Goal: Information Seeking & Learning: Learn about a topic

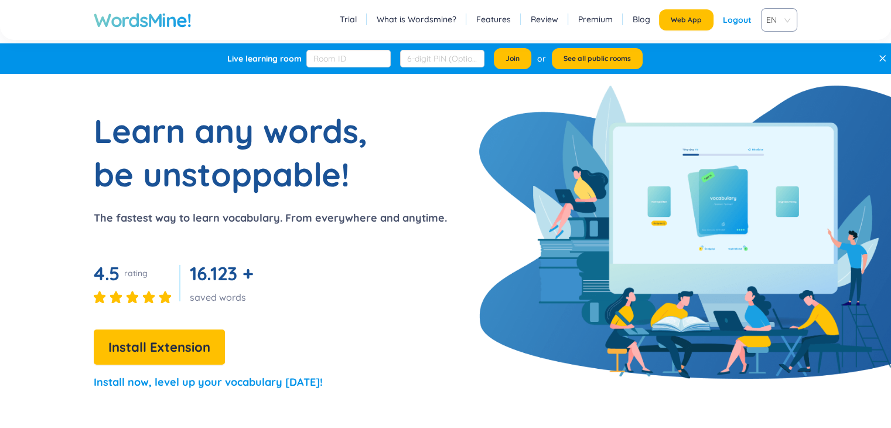
click at [749, 28] on div "Logout" at bounding box center [737, 19] width 29 height 21
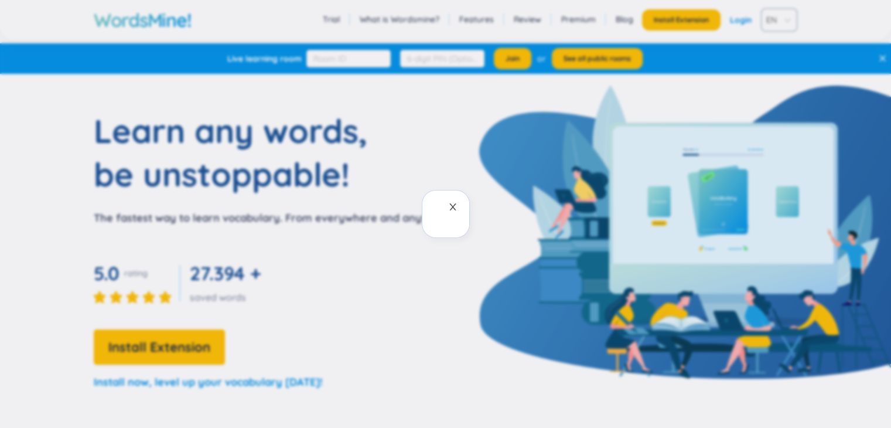
click at [456, 206] on icon "close" at bounding box center [452, 206] width 9 height 9
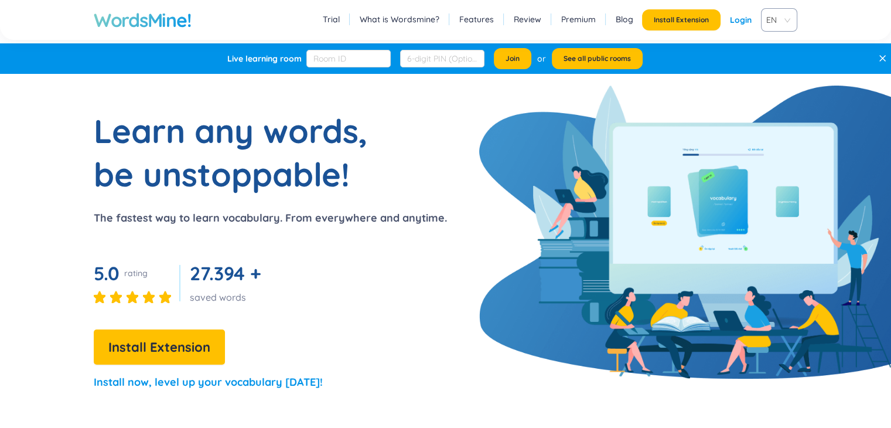
click at [739, 17] on link "Login" at bounding box center [741, 19] width 22 height 21
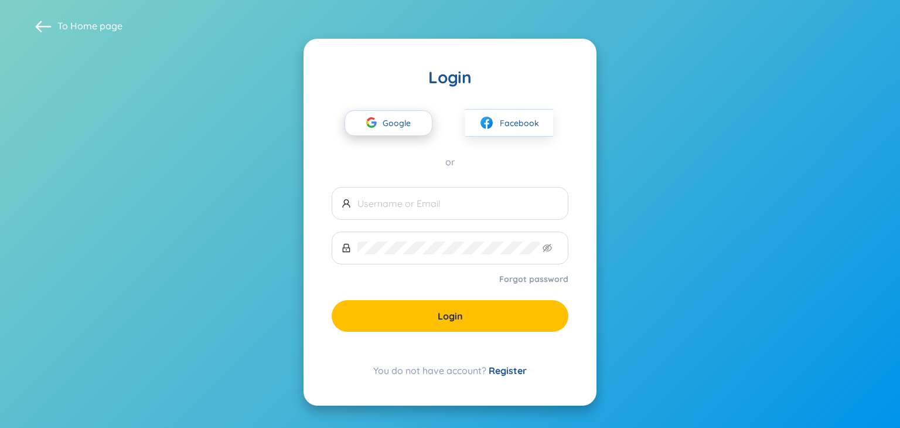
click at [395, 119] on span "Google" at bounding box center [399, 123] width 34 height 25
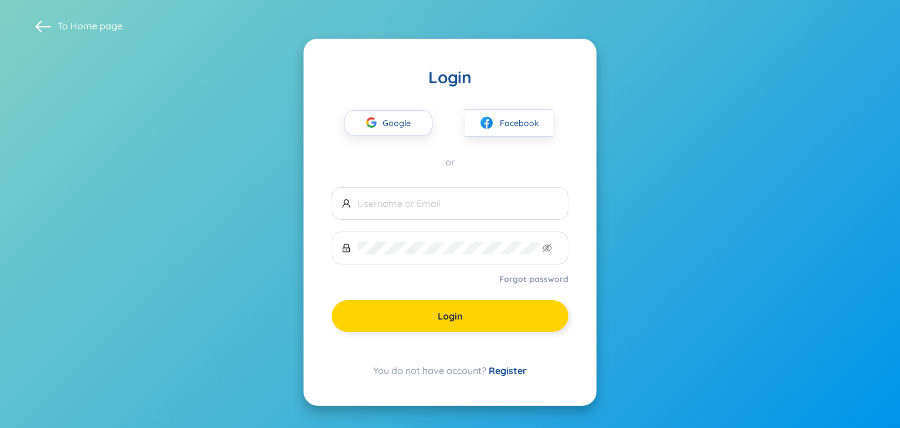
click at [415, 315] on button "Login" at bounding box center [449, 316] width 237 height 32
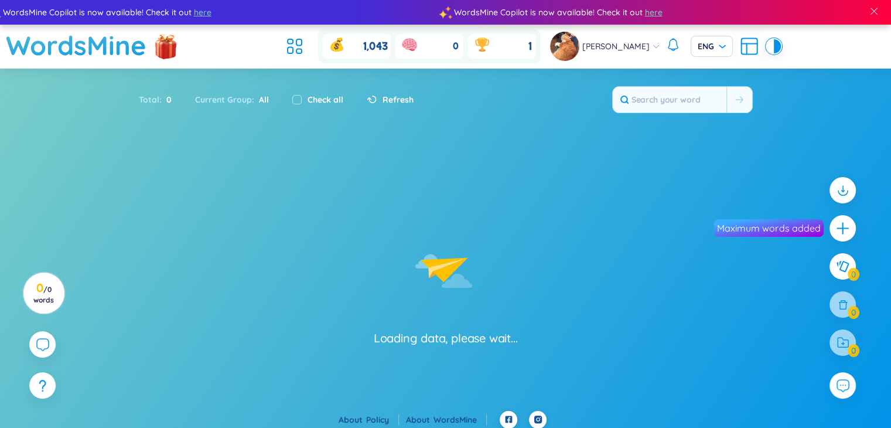
scroll to position [1, 0]
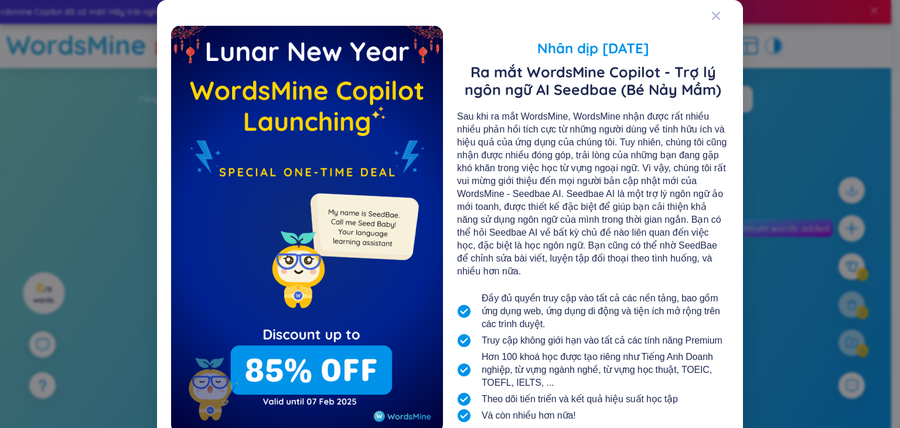
click at [899, 61] on html "Wordsmine Copilot đã có mặt! Hãy trải nghiệm ngay đây Wordsmine Copilot đã có m…" at bounding box center [450, 213] width 900 height 428
drag, startPoint x: 715, startPoint y: 18, endPoint x: 695, endPoint y: 30, distance: 23.2
click at [715, 18] on icon "Close" at bounding box center [715, 15] width 9 height 9
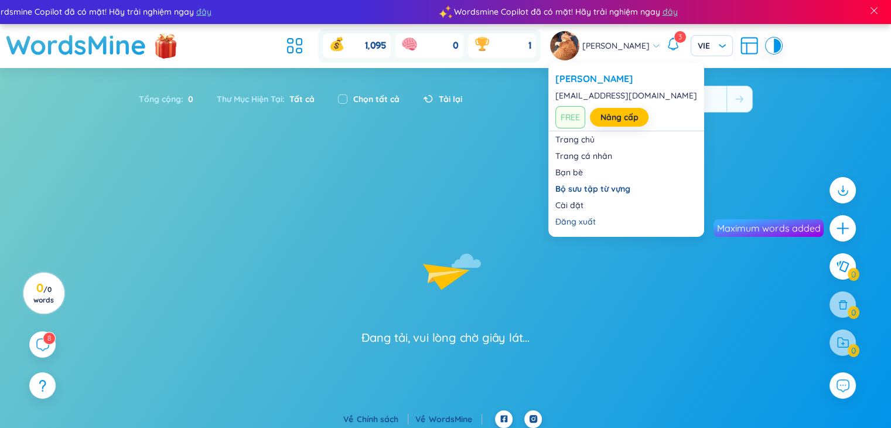
click at [633, 45] on span "[PERSON_NAME]" at bounding box center [615, 45] width 67 height 13
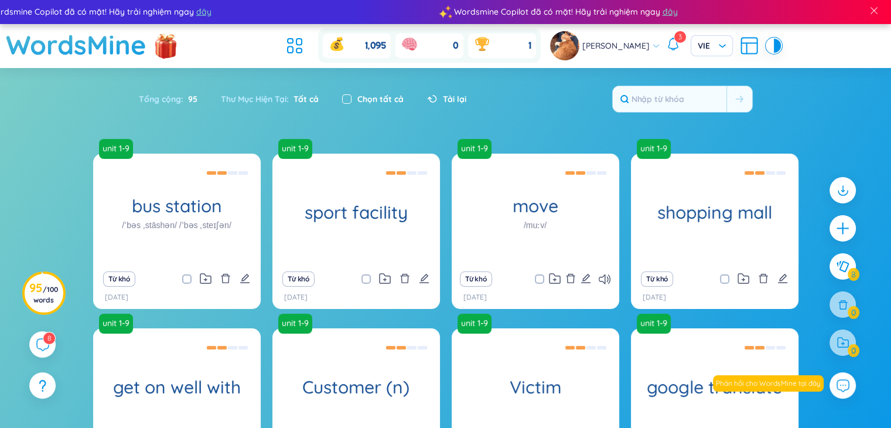
click at [351, 97] on input "checkbox" at bounding box center [346, 98] width 9 height 9
checkbox input "true"
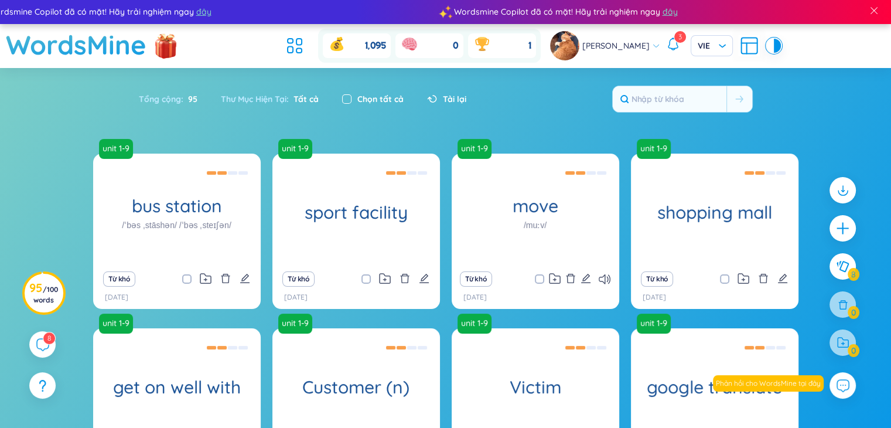
checkbox input "true"
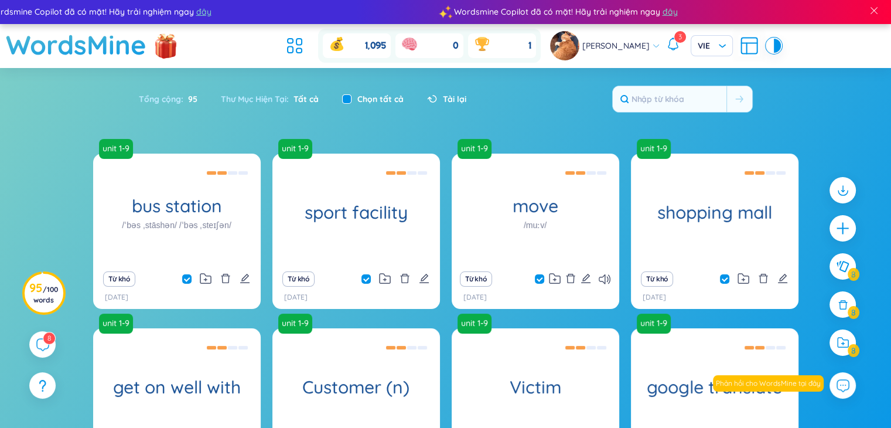
click at [349, 99] on input "checkbox" at bounding box center [346, 98] width 9 height 9
checkbox input "false"
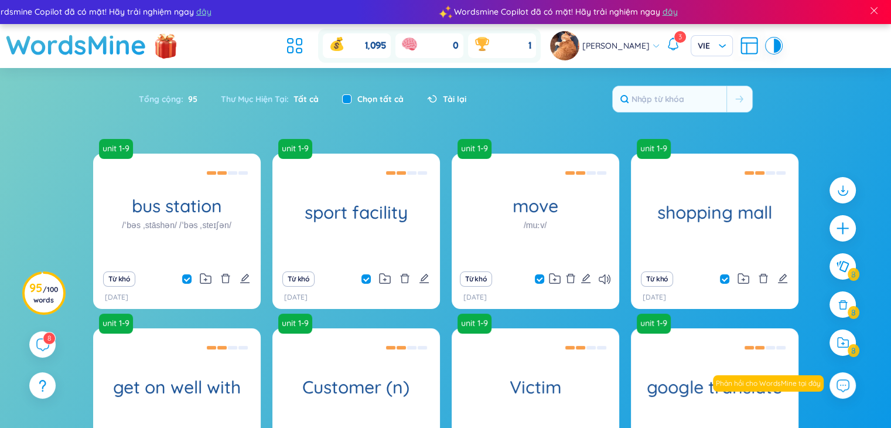
checkbox input "false"
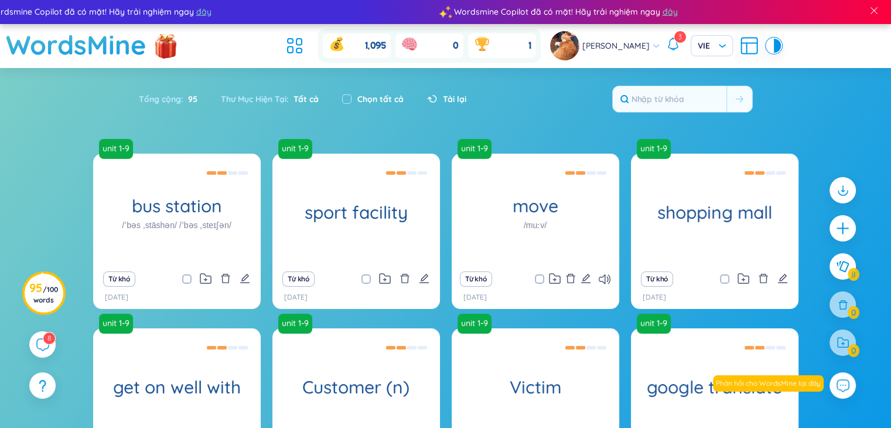
click at [298, 99] on span "Tất cả" at bounding box center [304, 99] width 30 height 11
click at [288, 45] on icon at bounding box center [294, 45] width 21 height 21
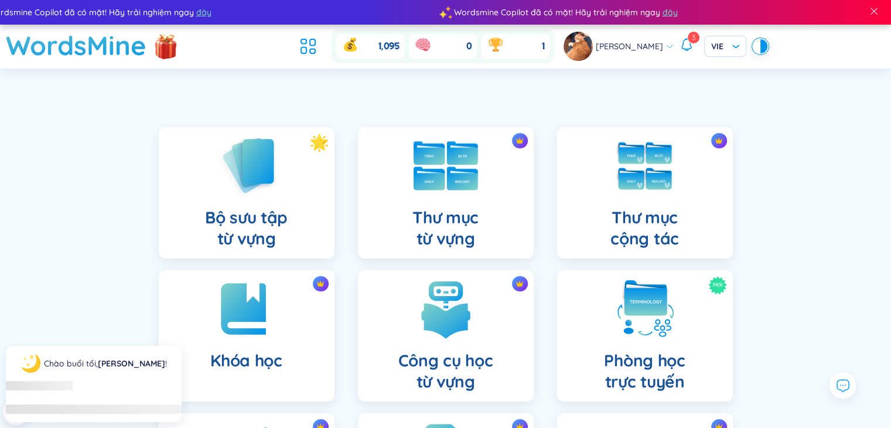
click at [438, 188] on img at bounding box center [445, 165] width 64 height 49
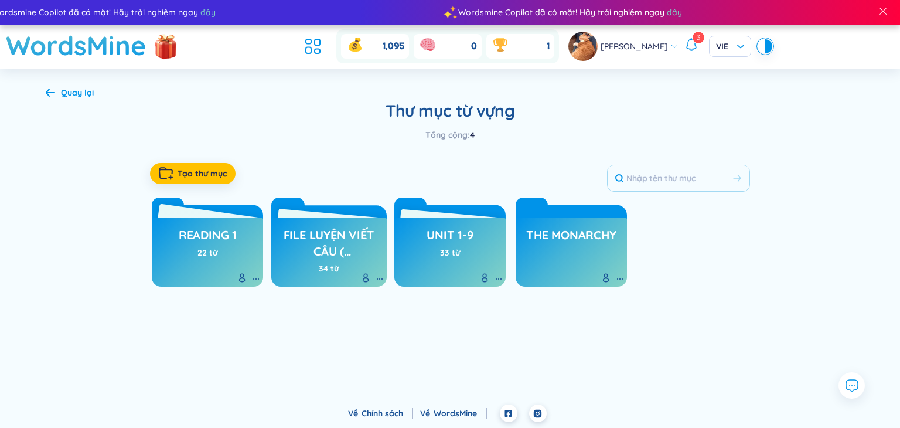
click at [233, 244] on h3 "reading 1" at bounding box center [208, 238] width 58 height 22
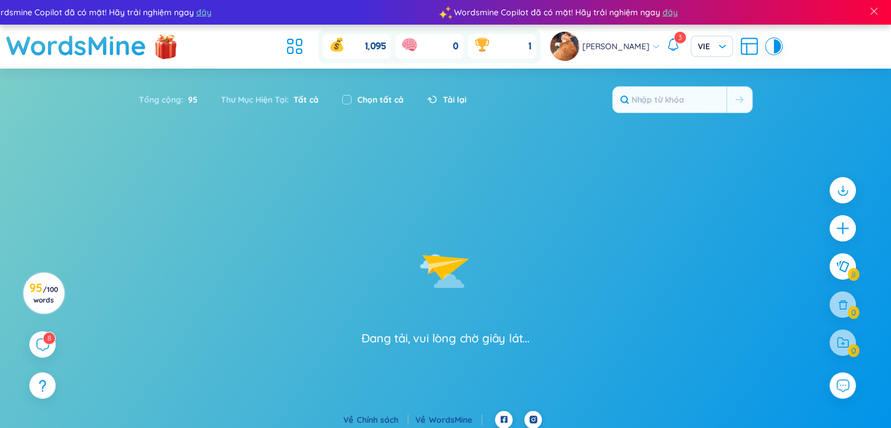
drag, startPoint x: 857, startPoint y: 90, endPoint x: 883, endPoint y: 82, distance: 27.4
click at [871, 88] on section "Sắp xếp Chữ cái tăng dần Chữ cái giảm dần Thời gian xa nhất Thời gian gần nhất …" at bounding box center [445, 240] width 891 height 342
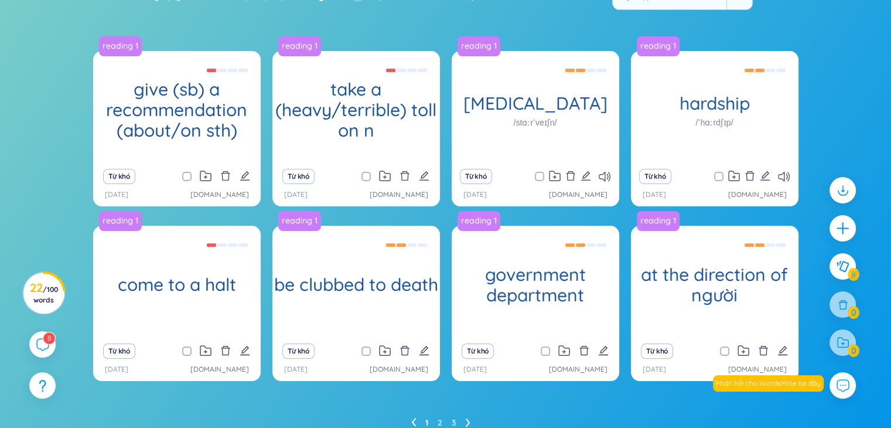
scroll to position [104, 0]
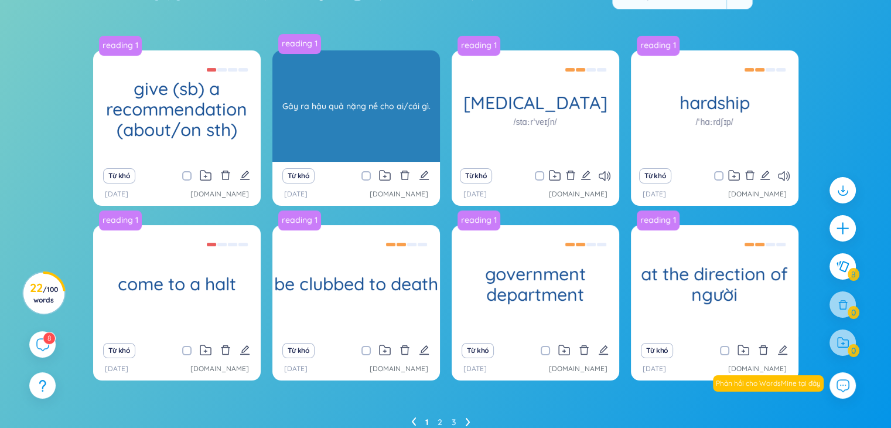
click at [346, 146] on div "take a (heavy/terrible) toll on n" at bounding box center [356, 105] width 168 height 111
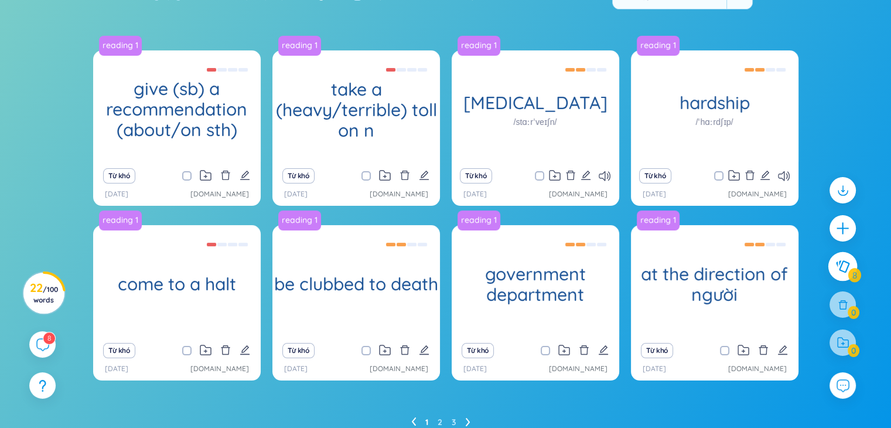
click at [856, 263] on button at bounding box center [842, 266] width 29 height 29
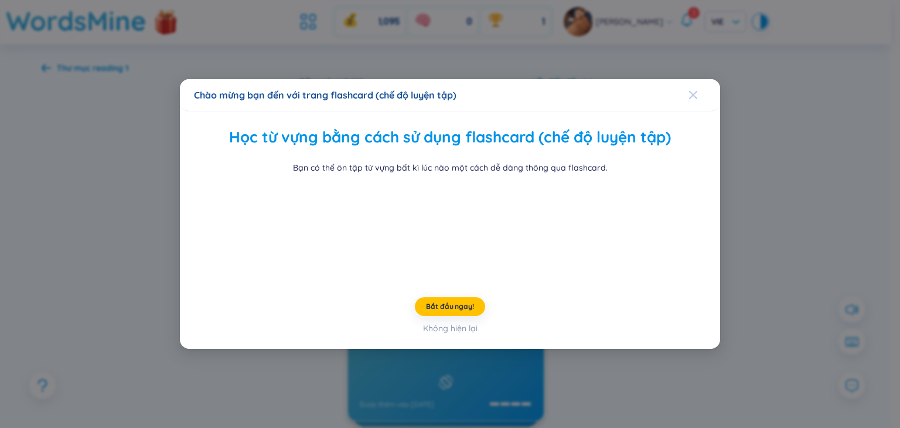
click at [689, 91] on icon "Close" at bounding box center [693, 95] width 8 height 8
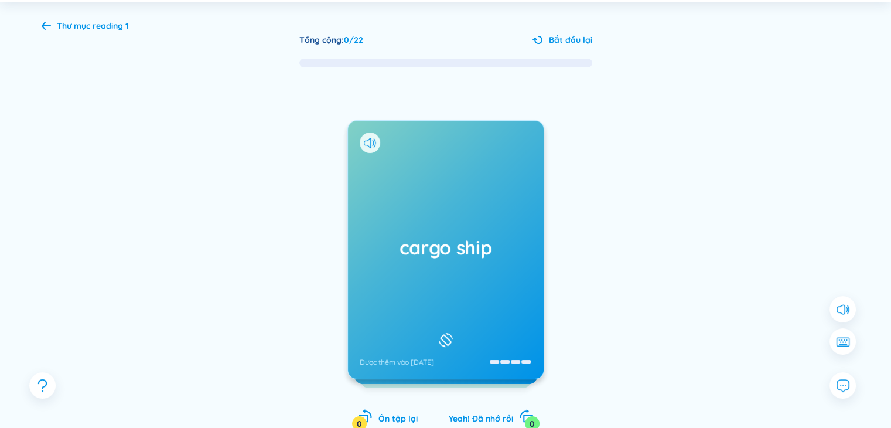
scroll to position [44, 0]
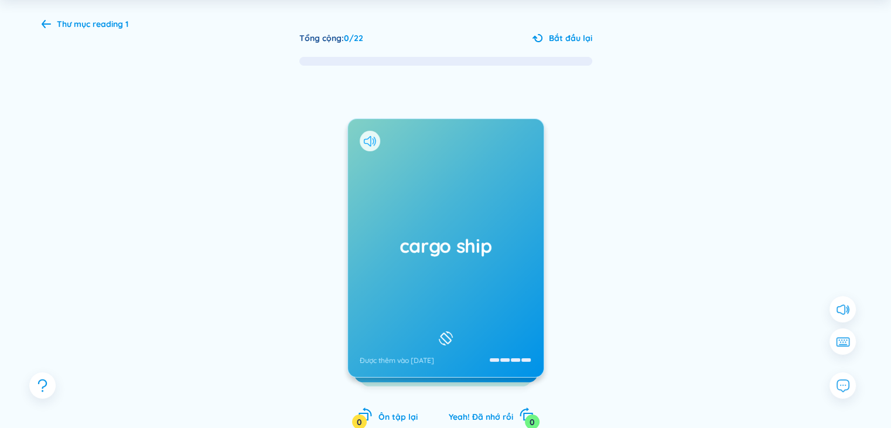
click at [372, 143] on icon at bounding box center [373, 141] width 2 height 6
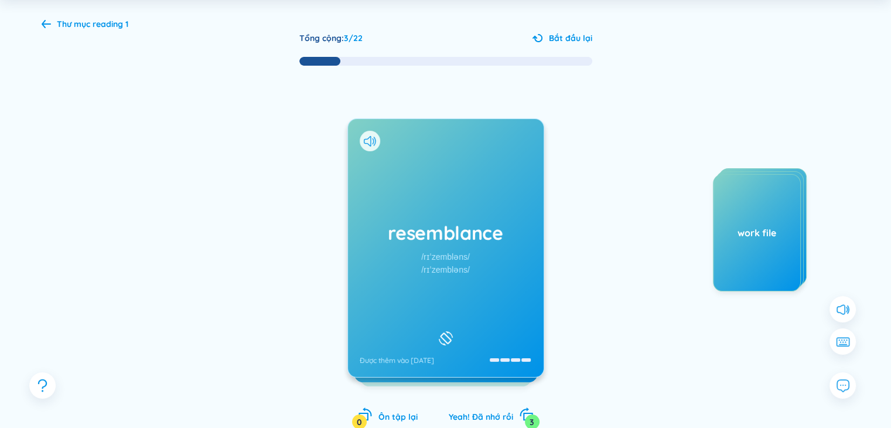
click at [412, 204] on div "resemblance /rɪˈzembləns/ /rɪˈzembləns/ Được thêm vào [DATE]" at bounding box center [446, 248] width 196 height 258
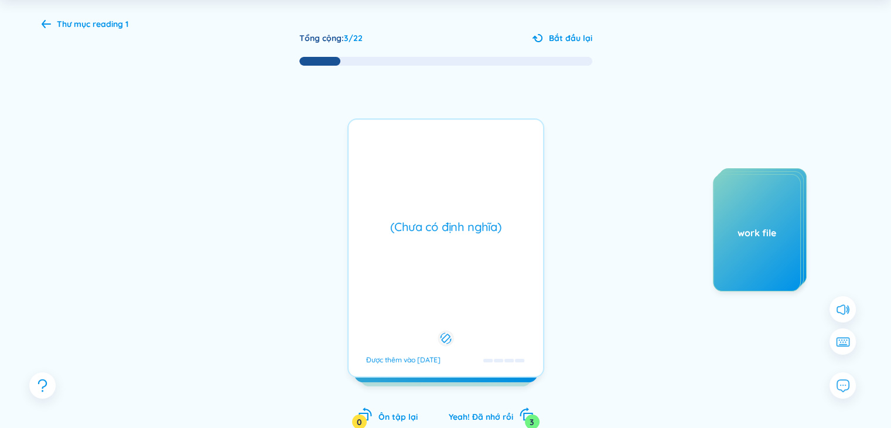
click at [412, 204] on div "(Chưa có định nghĩa) Được thêm vào [DATE]" at bounding box center [445, 247] width 197 height 259
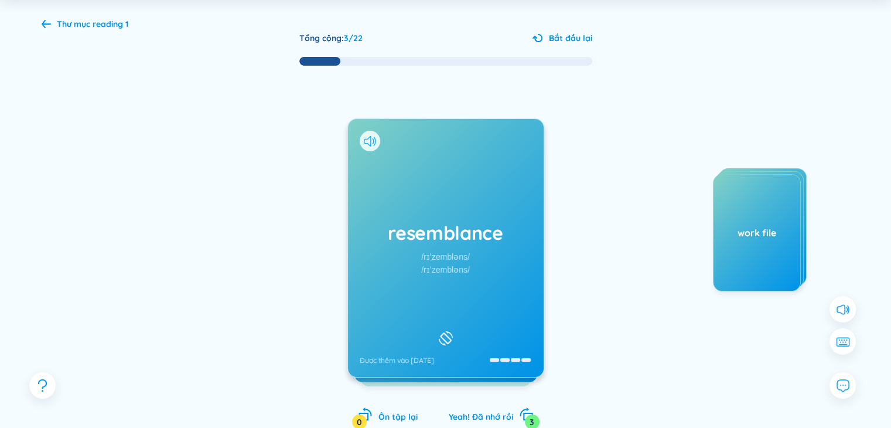
click at [375, 142] on icon at bounding box center [374, 140] width 2 height 9
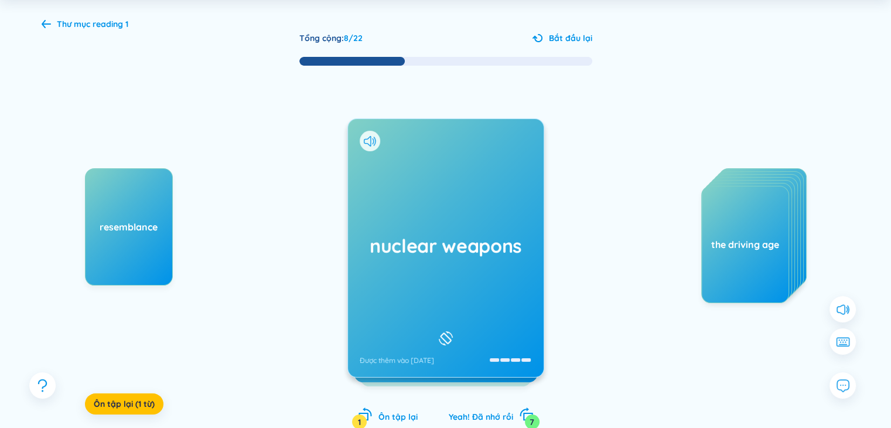
click at [449, 240] on h1 "nuclear weapons" at bounding box center [446, 246] width 172 height 26
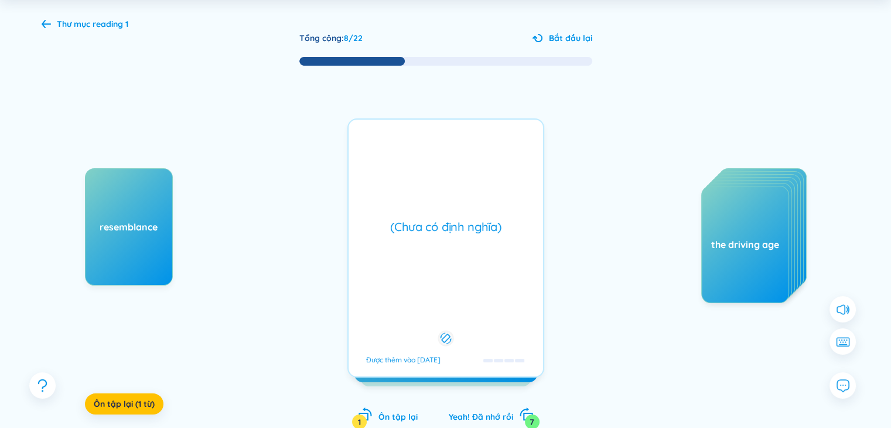
click at [449, 240] on div "(Chưa có định nghĩa) Được thêm vào [DATE]" at bounding box center [445, 247] width 197 height 259
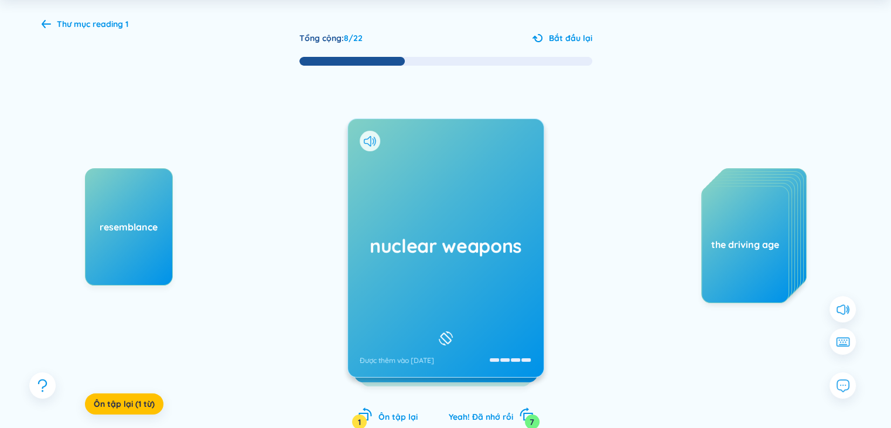
drag, startPoint x: 449, startPoint y: 240, endPoint x: 69, endPoint y: 286, distance: 383.5
click at [69, 286] on div "resemblance Ôn tập lại (1 từ) nuclear weapons Được thêm vào [DATE] (Chưa có địn…" at bounding box center [446, 259] width 808 height 385
drag, startPoint x: 327, startPoint y: 238, endPoint x: 335, endPoint y: 233, distance: 9.4
click at [326, 237] on div "resemblance Ôn tập lại (1 từ) nuclear weapons Được thêm vào [DATE] (Chưa có địn…" at bounding box center [446, 259] width 808 height 385
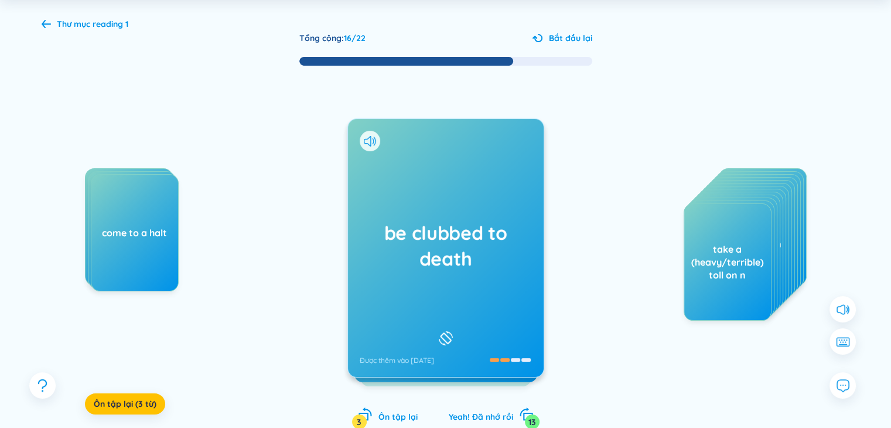
click at [438, 257] on h1 "be clubbed to death" at bounding box center [446, 246] width 172 height 52
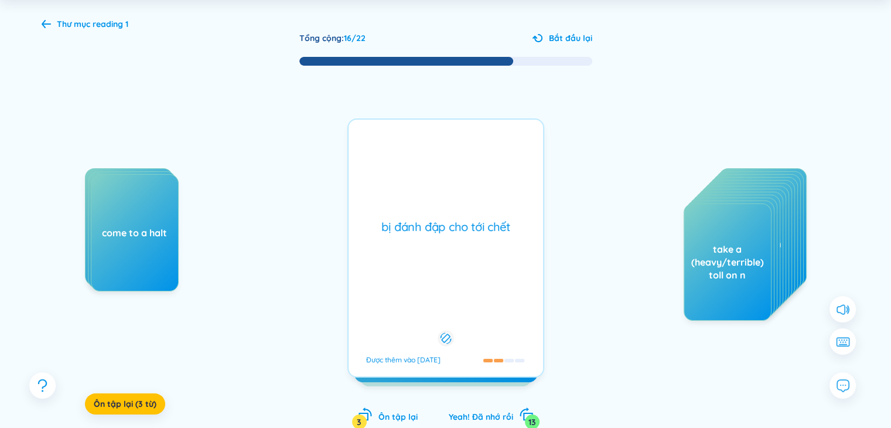
click at [441, 257] on h1 "be clubbed to death" at bounding box center [446, 246] width 172 height 52
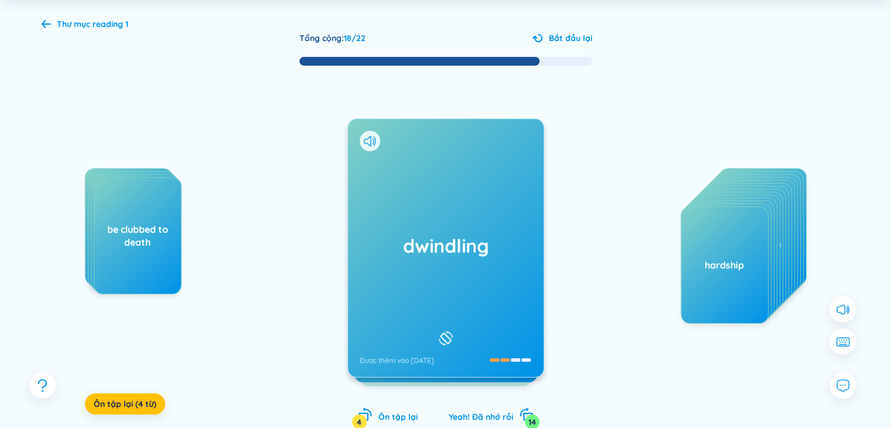
click at [466, 267] on div "dwindling Được thêm vào [DATE]" at bounding box center [446, 248] width 196 height 258
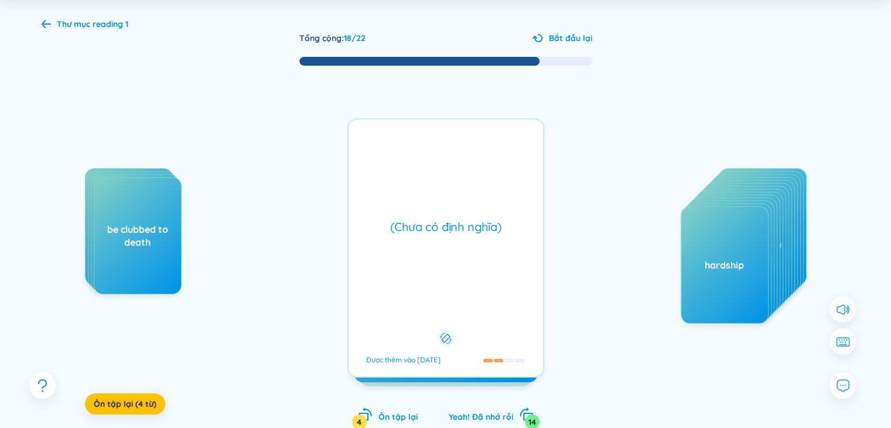
click at [466, 267] on div "(Chưa có định nghĩa) Được thêm vào [DATE]" at bounding box center [445, 247] width 197 height 259
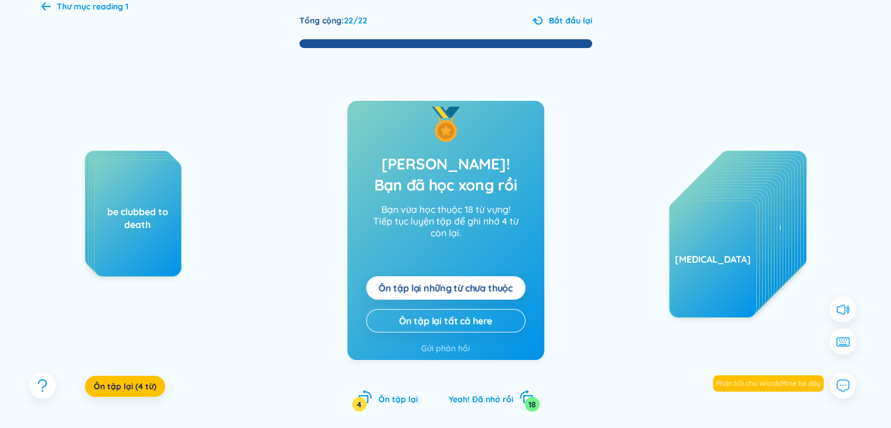
scroll to position [68, 0]
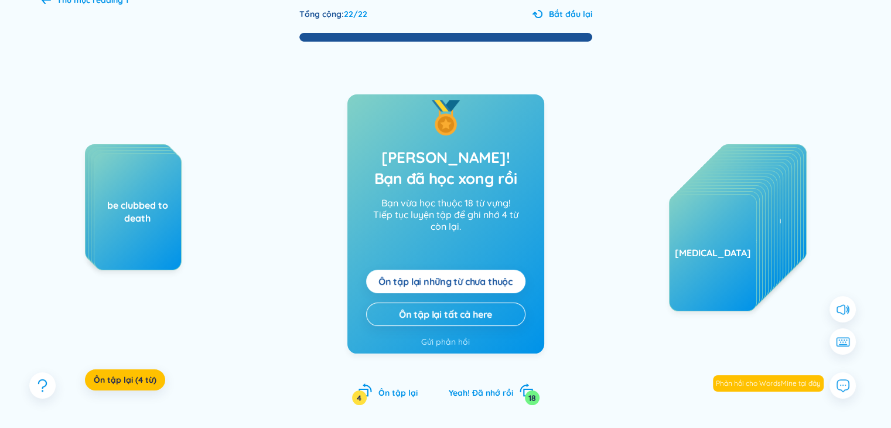
click at [500, 280] on span "Ôn tập lại những từ chưa thuộc" at bounding box center [445, 281] width 134 height 13
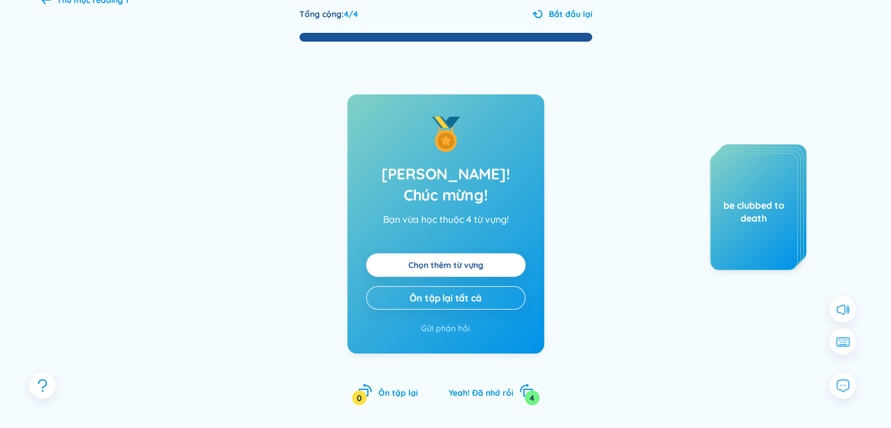
click at [51, 4] on div "Thư mục reading 1" at bounding box center [85, 0] width 87 height 13
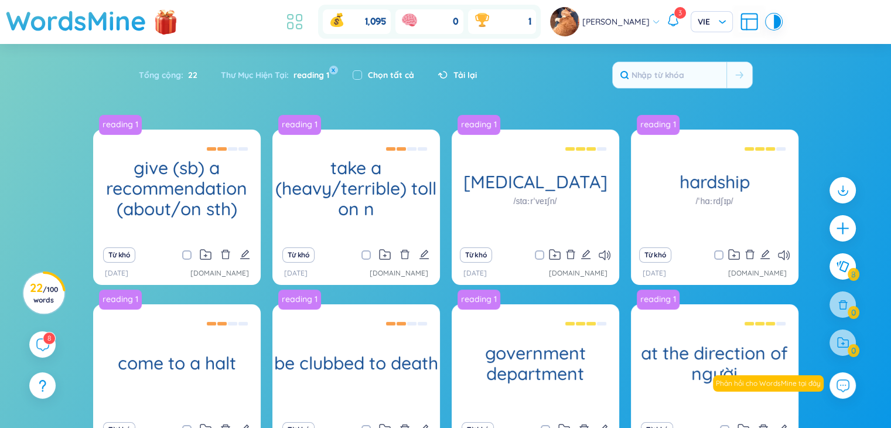
click at [302, 25] on icon at bounding box center [294, 21] width 21 height 21
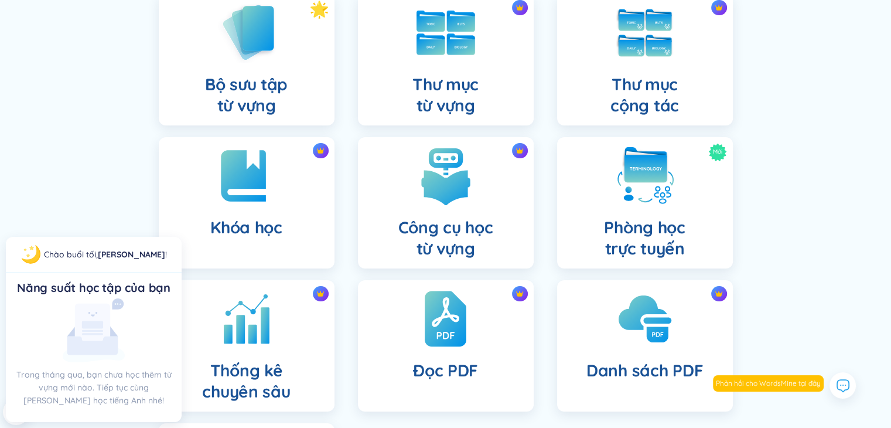
scroll to position [104, 0]
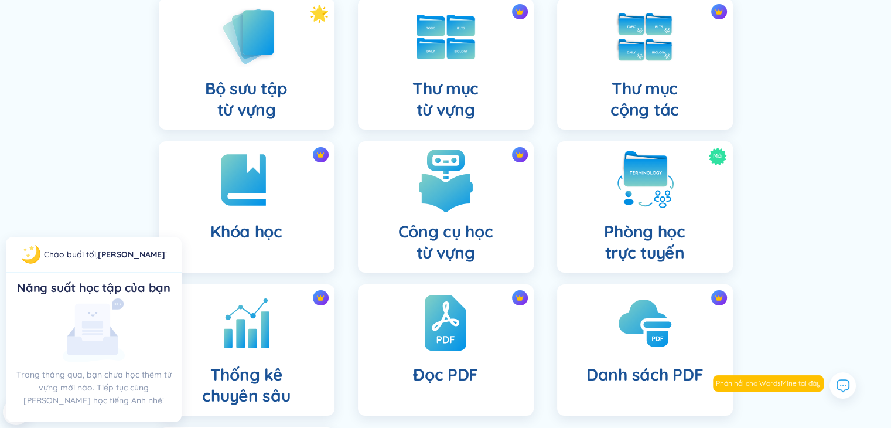
click at [480, 241] on h4 "Công cụ học từ vựng" at bounding box center [445, 242] width 95 height 42
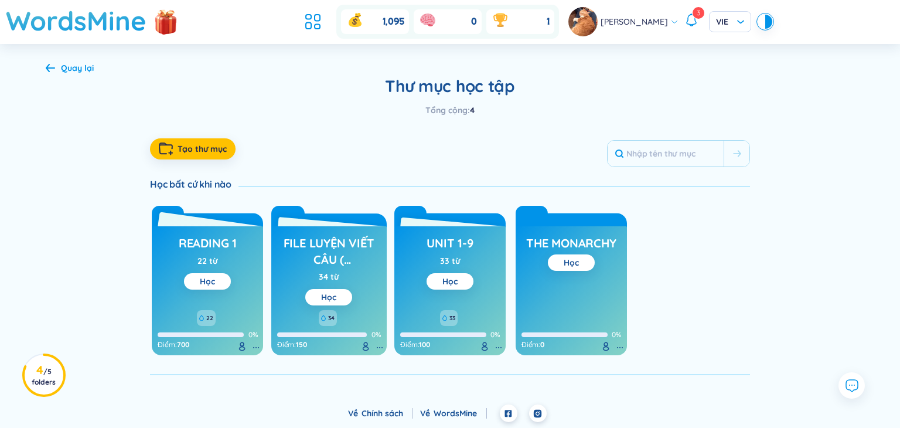
click at [218, 274] on button "Học" at bounding box center [207, 281] width 47 height 16
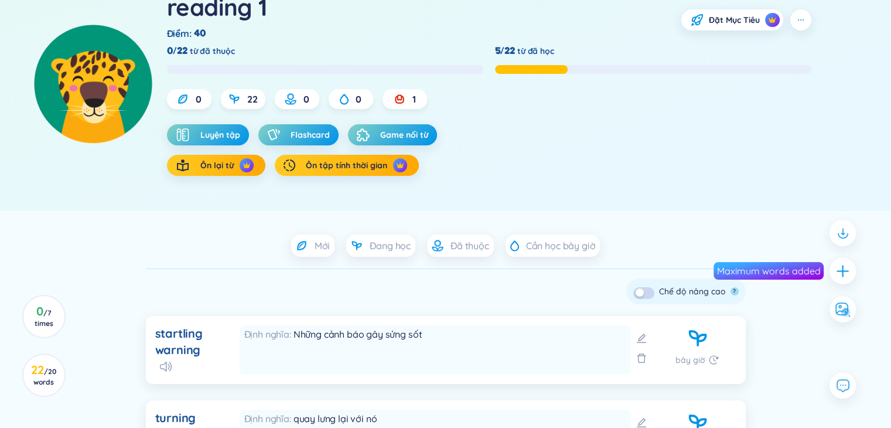
scroll to position [79, 0]
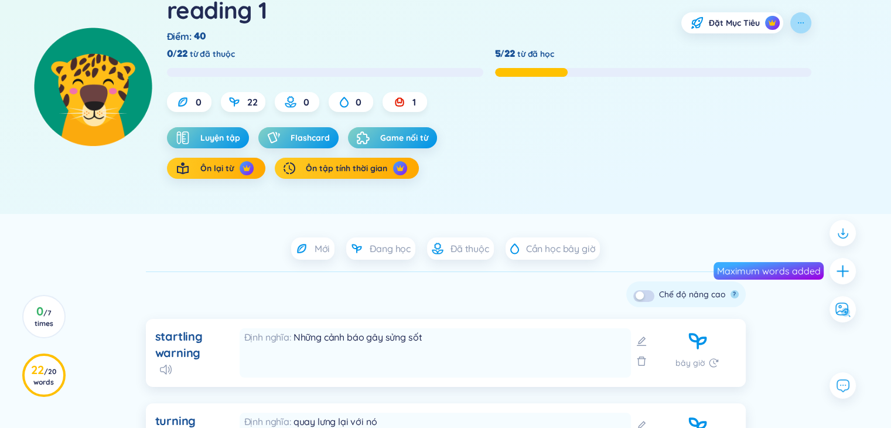
click at [811, 26] on div "reading 1 Điểm : 40 Đặt Mục Tiêu 0/22 từ đã thuộc 5/22 từ đã học 0 22 0 0 1 Luy…" at bounding box center [512, 86] width 691 height 184
click at [230, 143] on button "Luyện tập" at bounding box center [208, 137] width 82 height 21
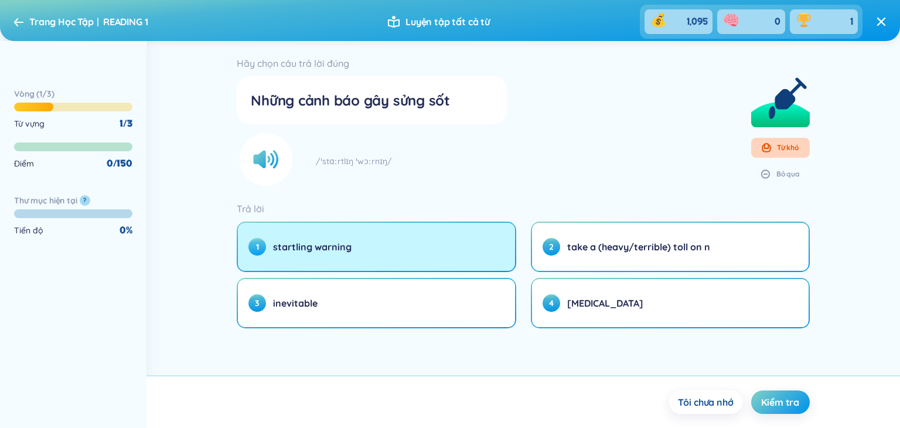
click at [355, 261] on button "1 startling warning" at bounding box center [376, 247] width 276 height 48
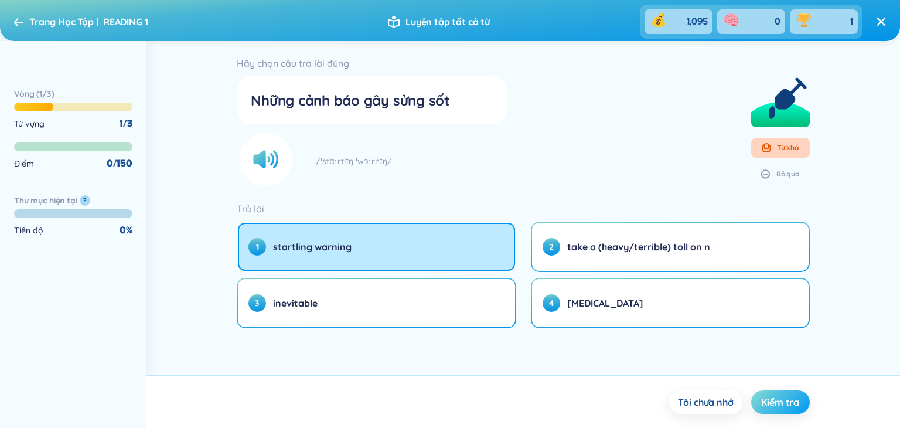
click at [782, 401] on span "Kiểm tra" at bounding box center [780, 401] width 38 height 13
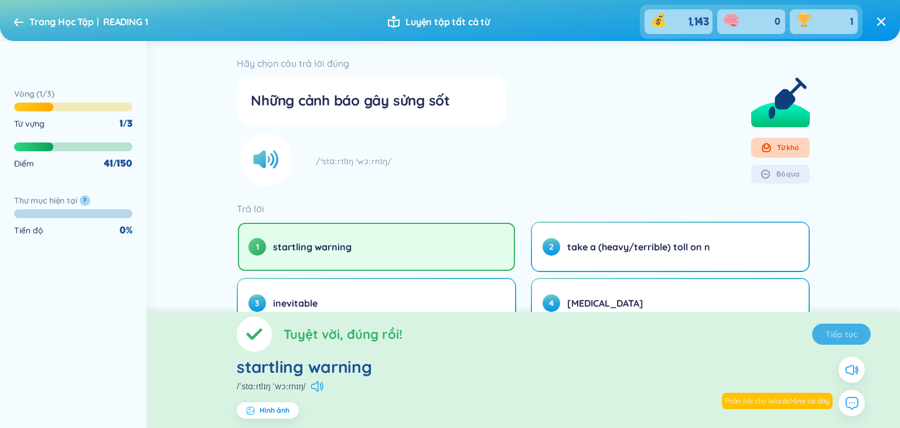
click at [841, 339] on section "Tuyệt vời, đúng rồi! Tiếp tục startling warning /ˈstɑːrtlɪŋ ˈwɔːrnɪŋ/ Hình ảnh" at bounding box center [522, 370] width 753 height 116
click at [839, 336] on span "Tiếp tục" at bounding box center [841, 334] width 32 height 12
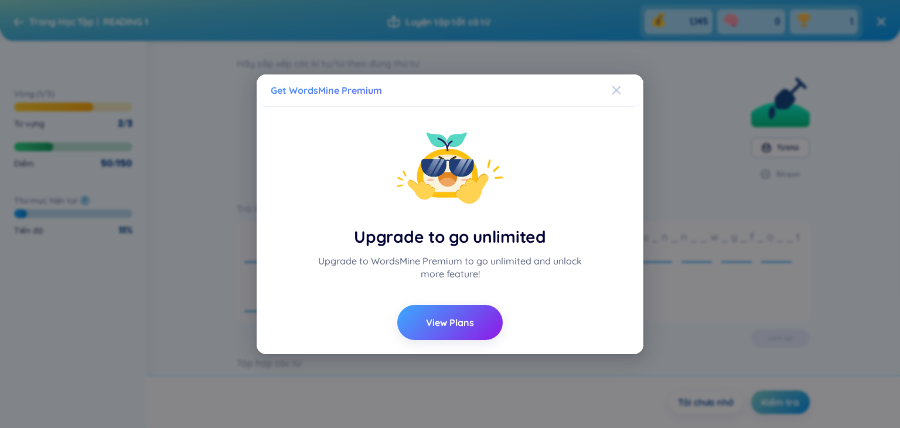
click at [617, 87] on icon "Close" at bounding box center [615, 90] width 9 height 9
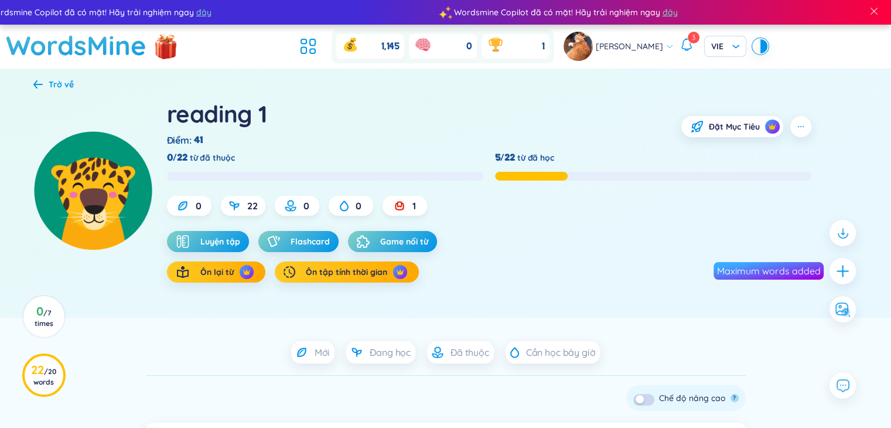
click at [57, 78] on div "Trở về" at bounding box center [61, 84] width 25 height 13
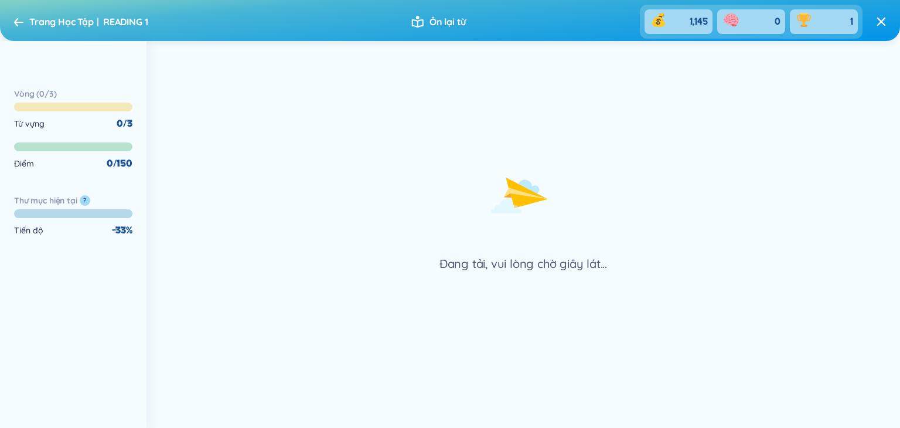
click at [27, 22] on div "Trang Học Tập READING 1" at bounding box center [81, 21] width 134 height 19
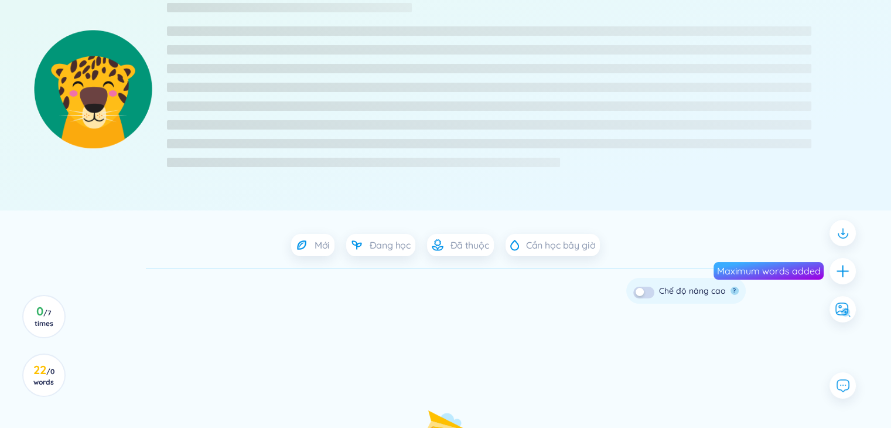
scroll to position [97, 0]
